Goal: Task Accomplishment & Management: Complete application form

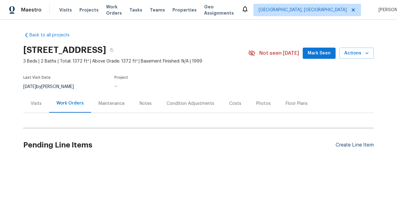
click at [355, 145] on div "Create Line Item" at bounding box center [355, 145] width 38 height 6
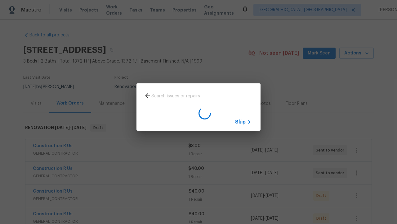
click at [241, 121] on span "Skip" at bounding box center [240, 122] width 11 height 6
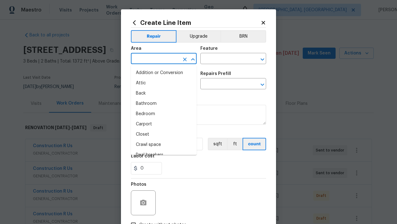
click at [164, 114] on li "Bedroom" at bounding box center [164, 114] width 66 height 10
type input "Bedroom"
type input "Flooring"
type input "Wallpaper"
type input "Remove"
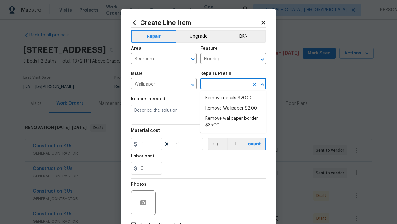
click at [233, 98] on li "Remove decals $20.00" at bounding box center [234, 98] width 66 height 10
type input "Walls and Ceiling"
type input "Remove decals $20.00"
type textarea "Remove decals from door/wall/ceiling"
type input "20"
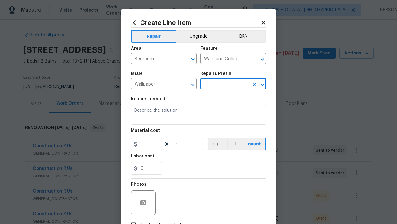
type input "1"
type input "Remove decals $20.00"
type input "2"
click at [217, 144] on button "sqft" at bounding box center [217, 144] width 19 height 12
click at [134, 219] on input "Create without photos" at bounding box center [134, 225] width 12 height 12
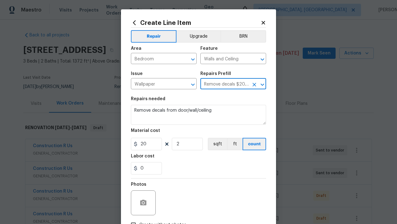
checkbox input "true"
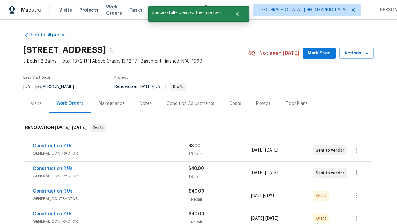
checkbox input "true"
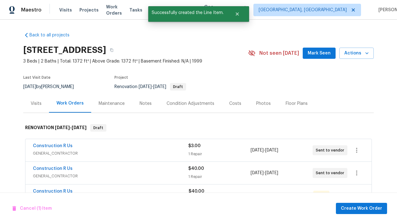
click at [363, 208] on span "Create Work Order" at bounding box center [361, 208] width 41 height 8
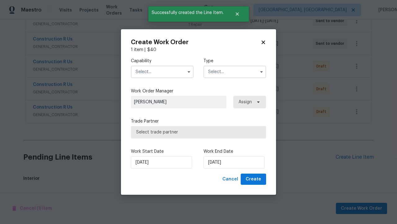
click at [162, 71] on input "text" at bounding box center [162, 72] width 63 height 12
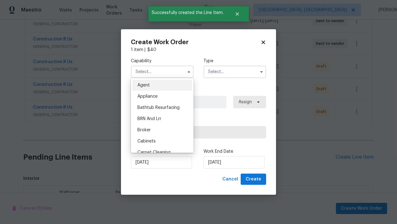
scroll to position [203, 0]
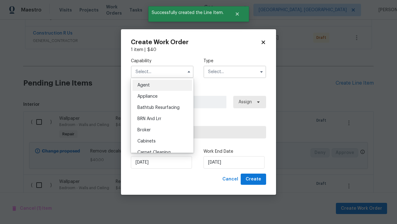
type input "General Contractor"
click at [235, 71] on input "text" at bounding box center [235, 72] width 63 height 12
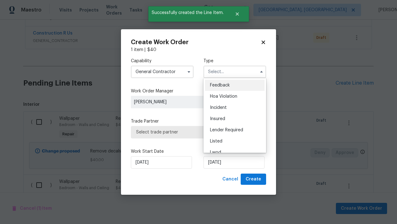
scroll to position [267, 0]
click at [221, 183] on span "Renovation" at bounding box center [221, 185] width 23 height 4
type input "Renovation"
click at [194, 132] on span "Select trade partner" at bounding box center [198, 132] width 125 height 6
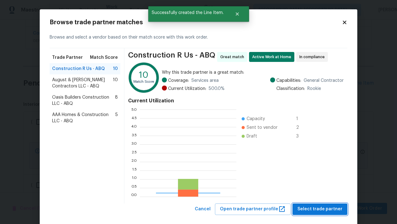
click at [322, 209] on span "Select trade partner" at bounding box center [320, 209] width 45 height 8
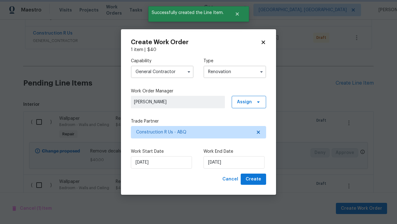
click at [254, 179] on span "Create" at bounding box center [254, 179] width 16 height 8
